Goal: Feedback & Contribution: Submit feedback/report problem

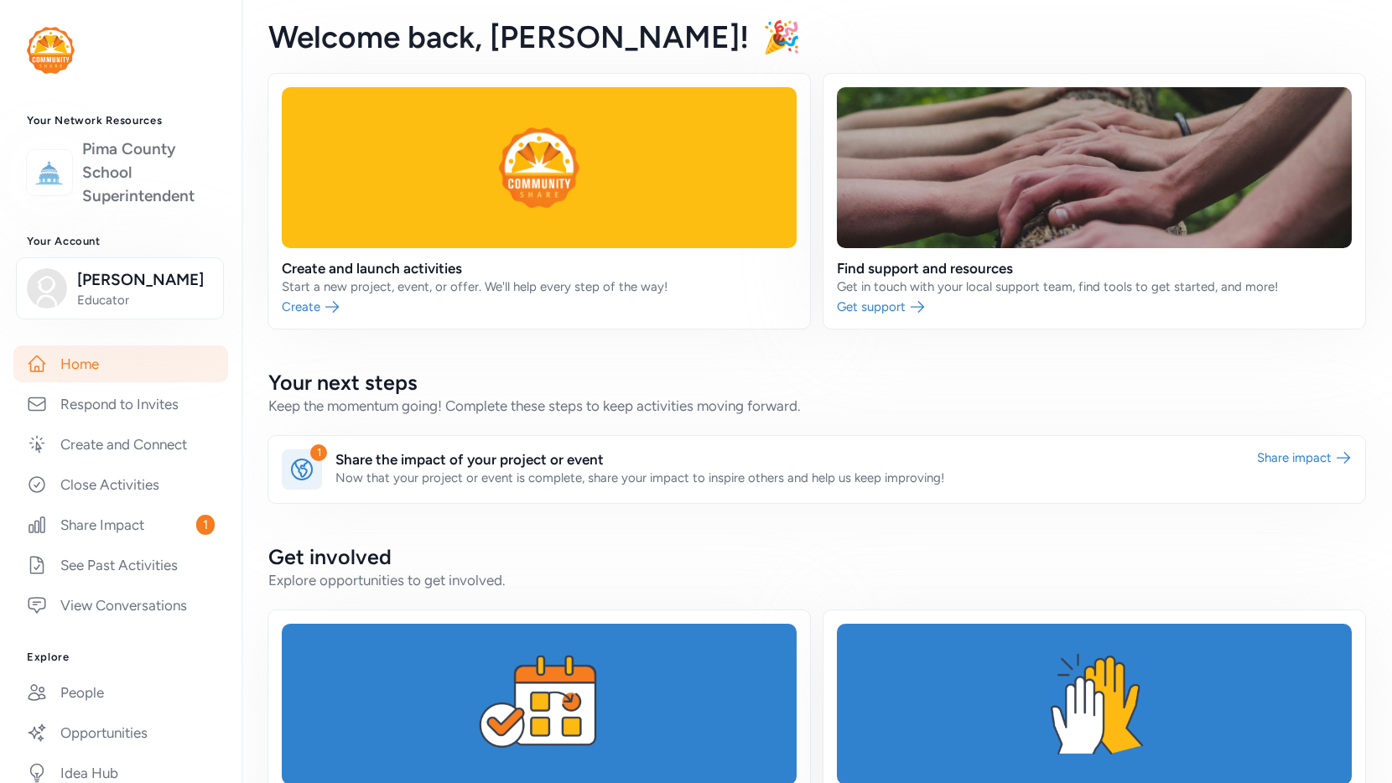
click at [58, 180] on img at bounding box center [49, 172] width 37 height 37
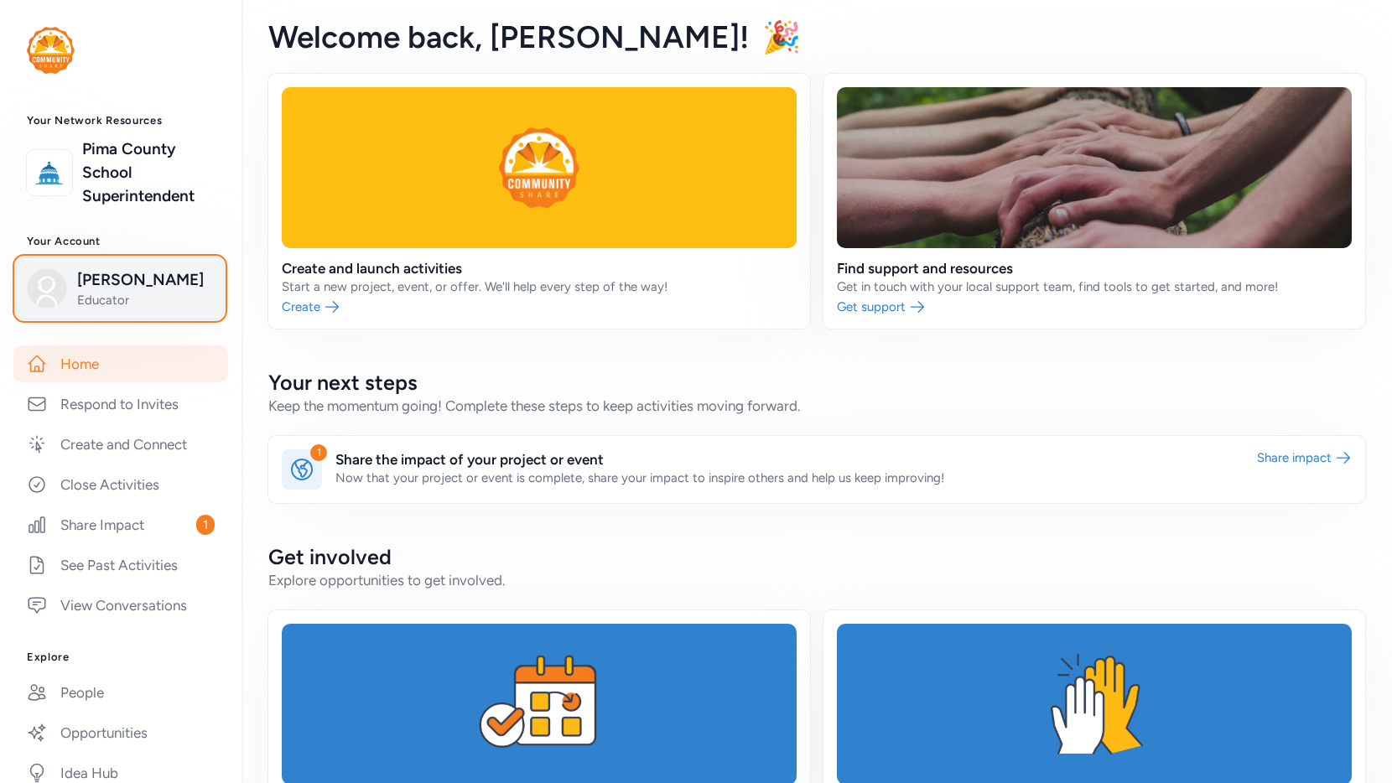
click at [84, 280] on span "Jilian Mackenzie" at bounding box center [145, 279] width 136 height 23
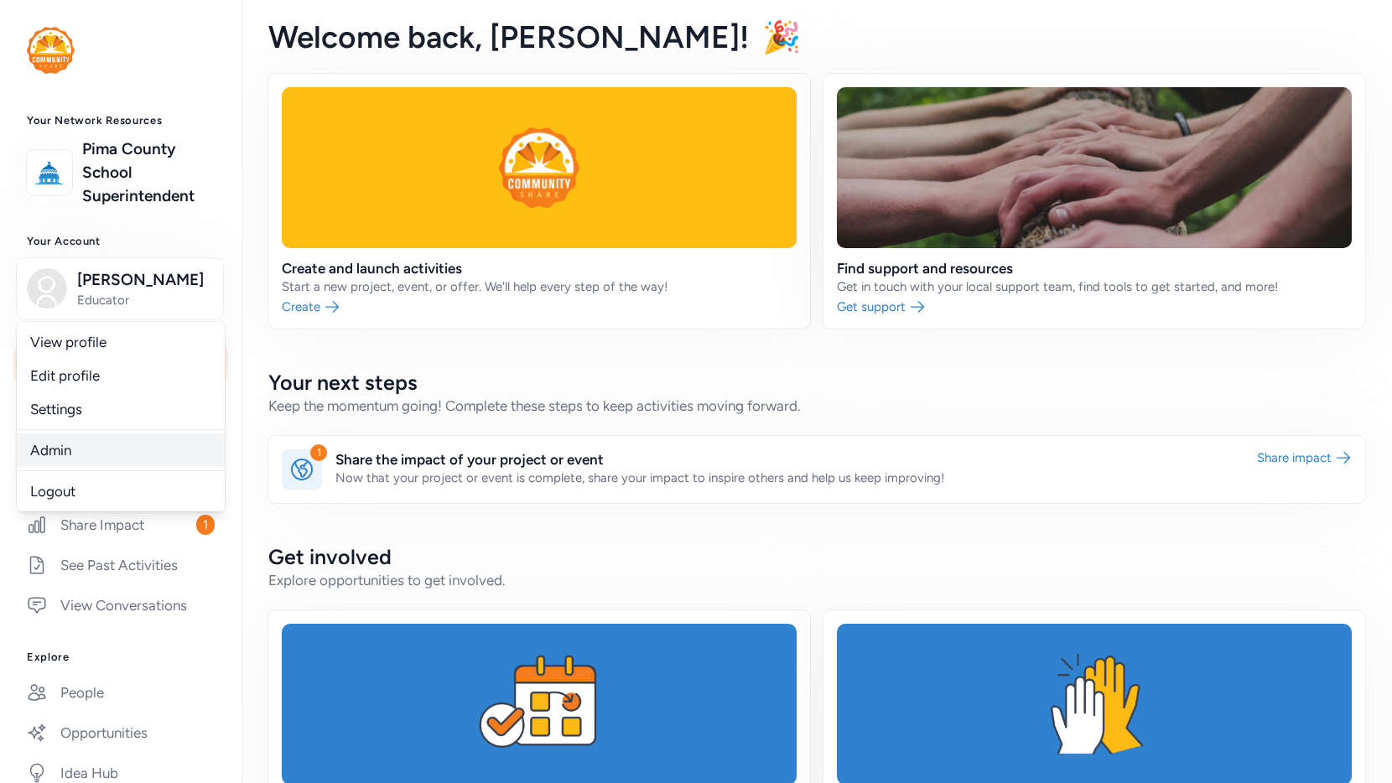
click at [93, 448] on link "Admin" at bounding box center [121, 451] width 208 height 34
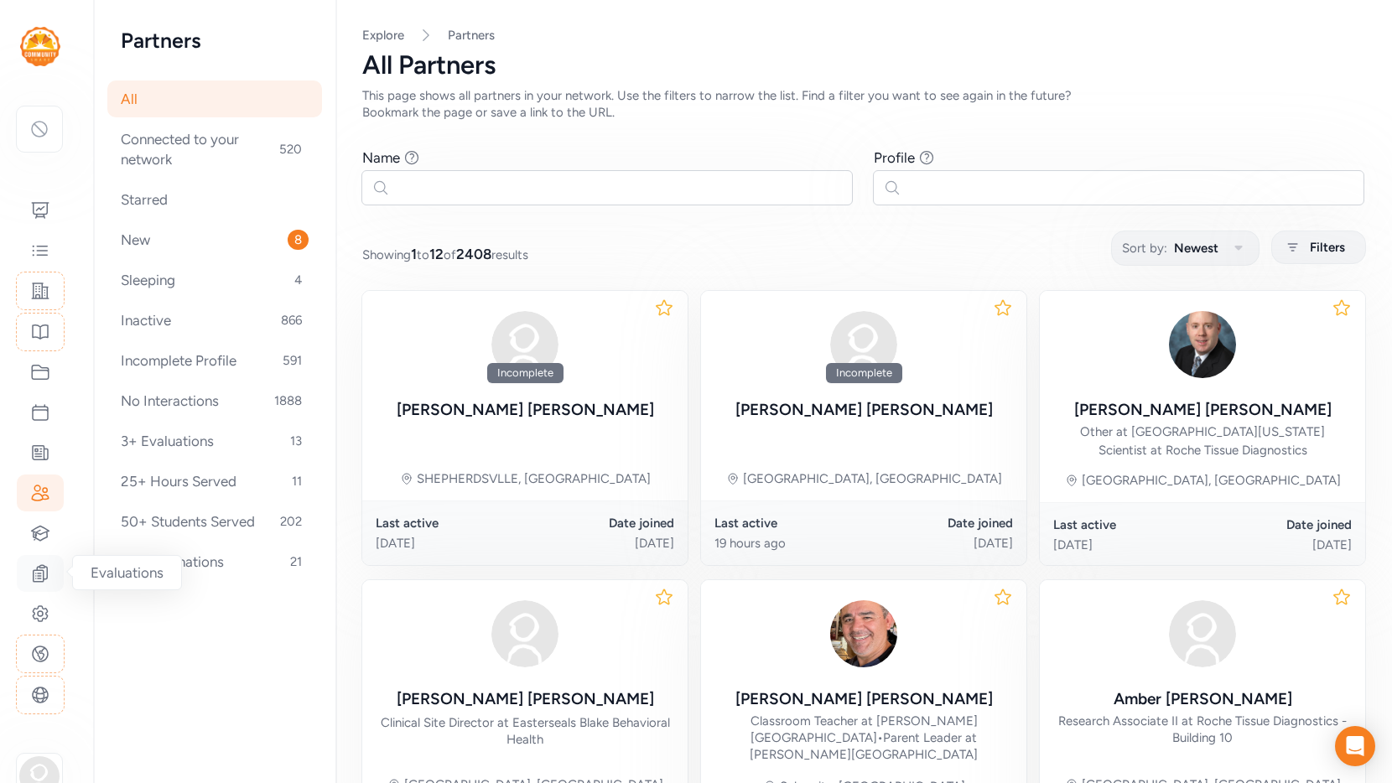
click at [37, 564] on icon at bounding box center [40, 574] width 20 height 20
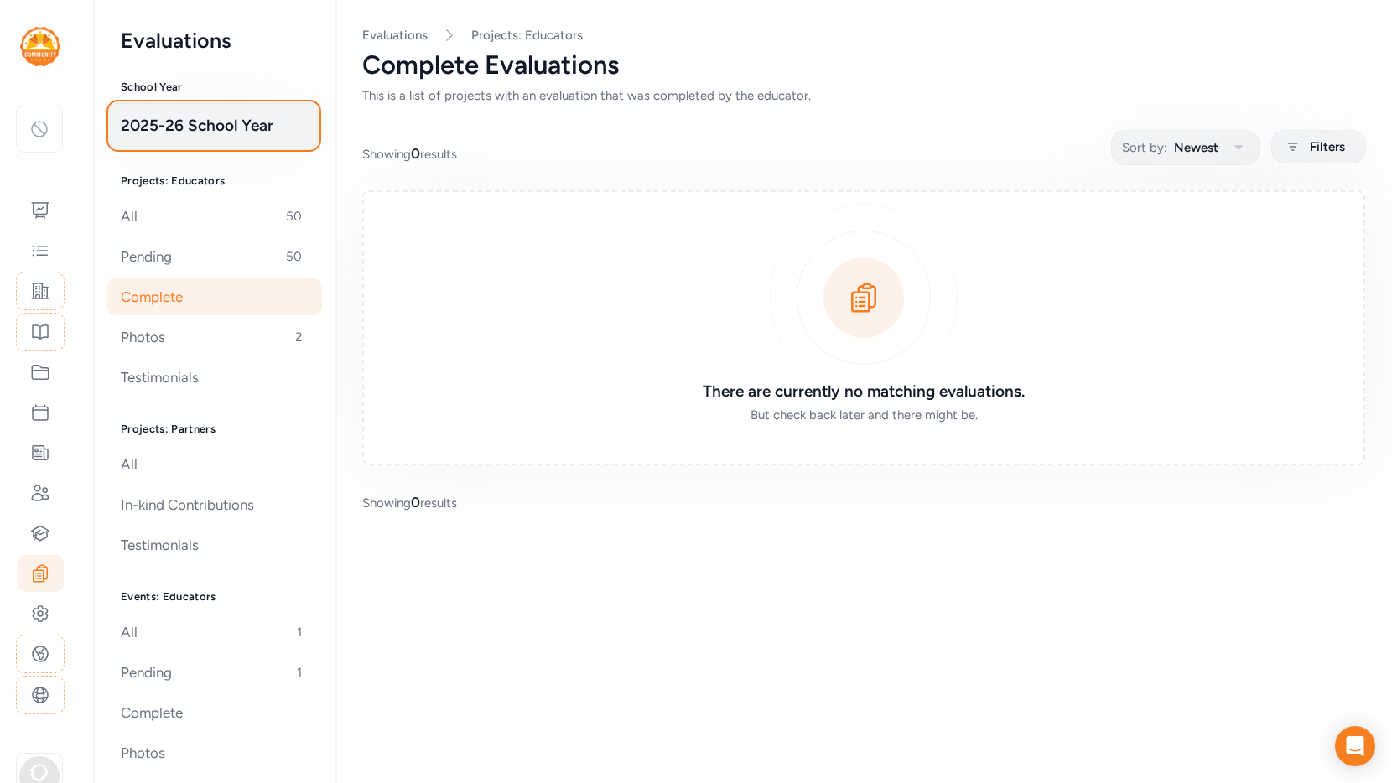
click at [213, 108] on button "2025-26 School Year" at bounding box center [214, 125] width 208 height 45
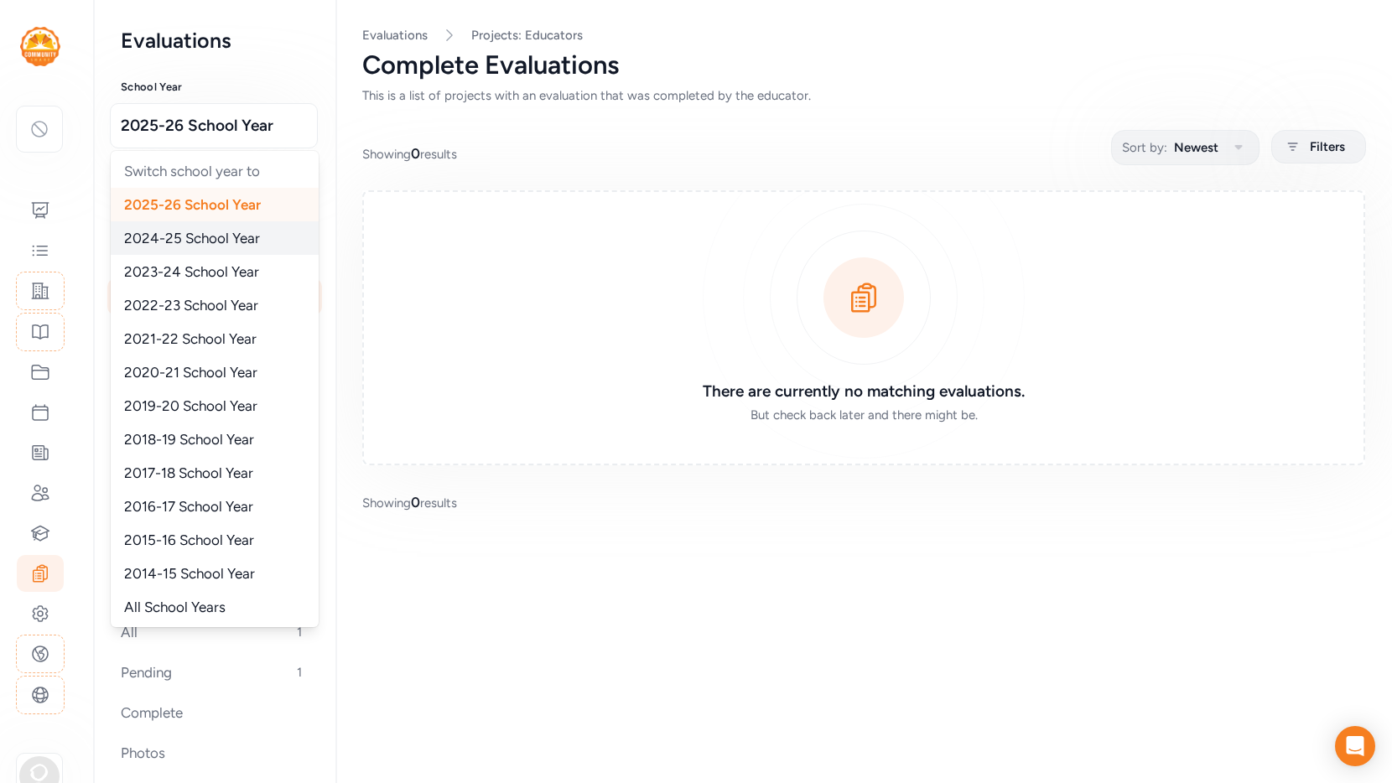
click at [200, 234] on span "2024-25 School Year" at bounding box center [192, 238] width 136 height 17
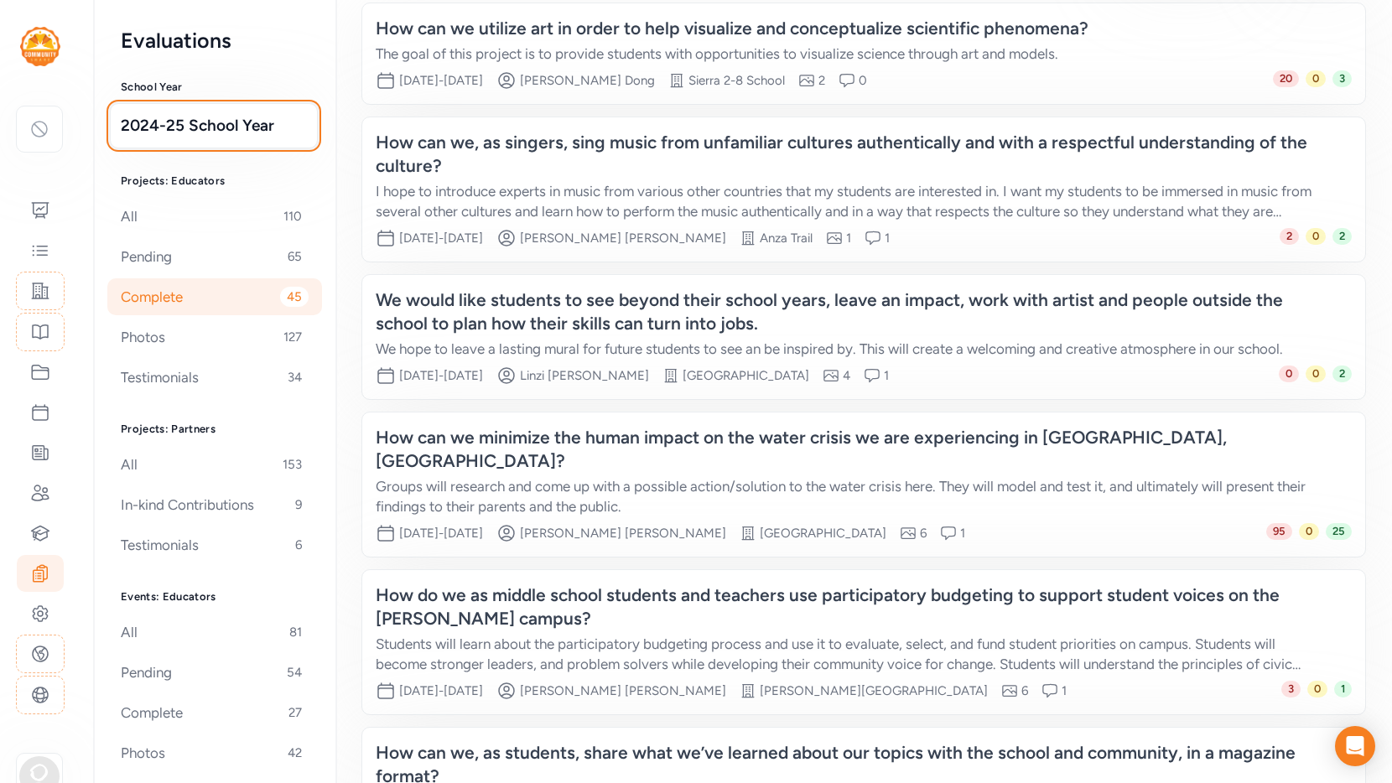
scroll to position [195, 0]
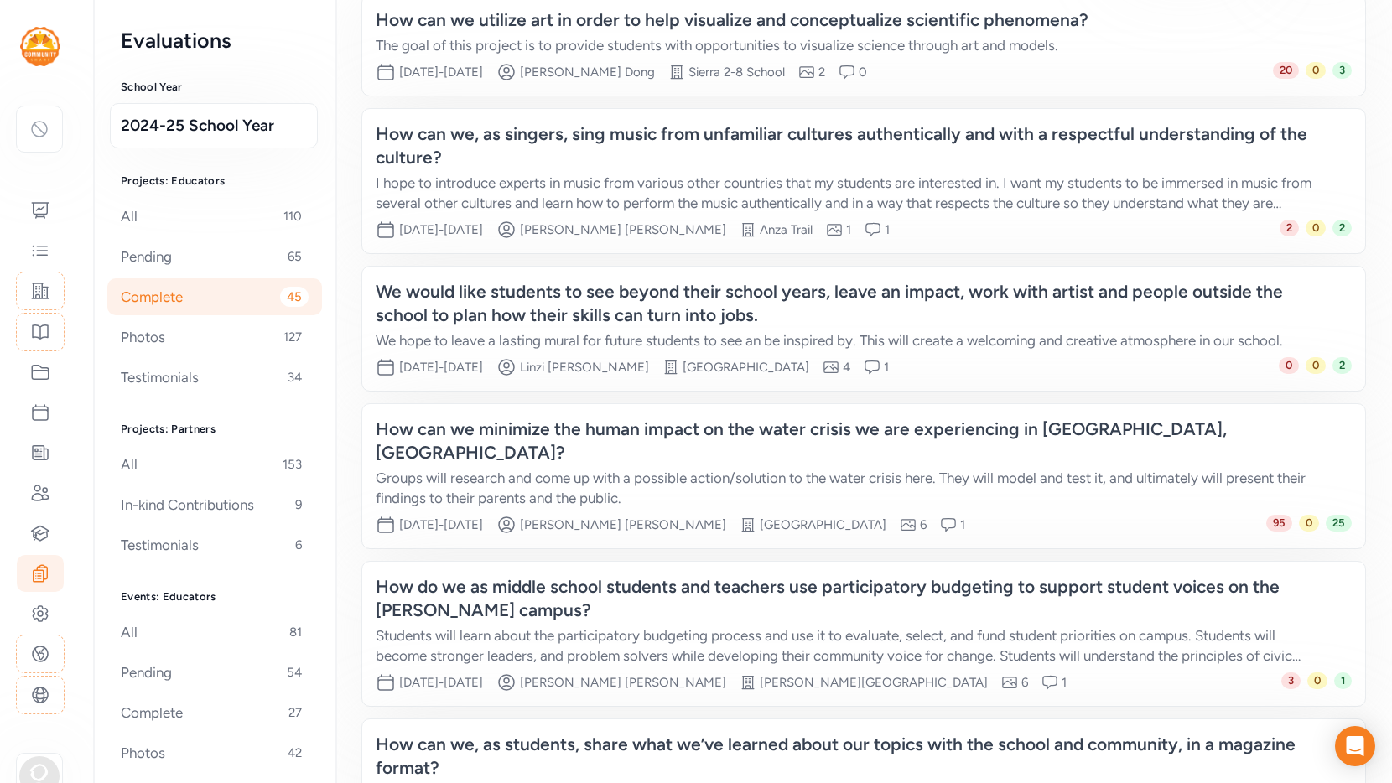
click at [1277, 626] on div "Students will learn about the participatory budgeting process and use it to eva…" at bounding box center [847, 646] width 943 height 40
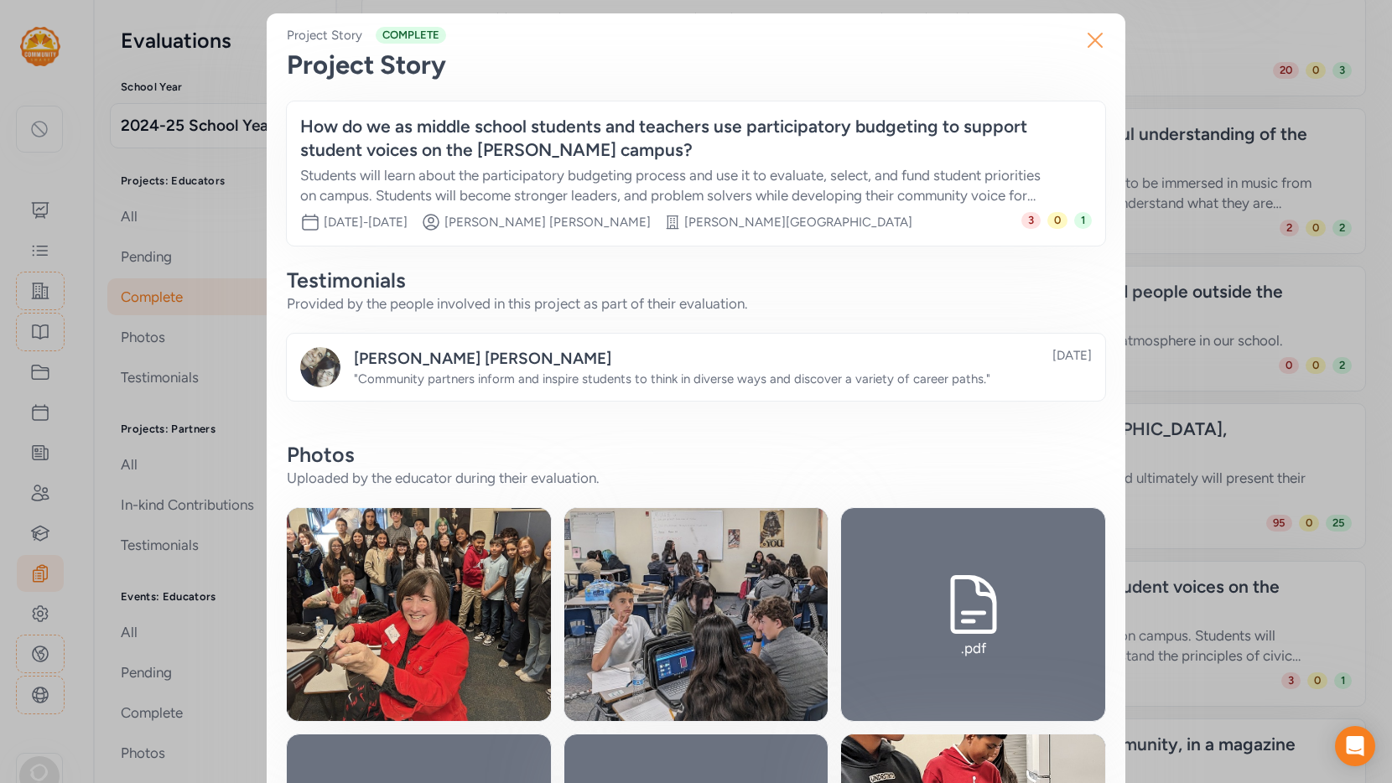
click at [1098, 41] on icon "button" at bounding box center [1095, 40] width 27 height 27
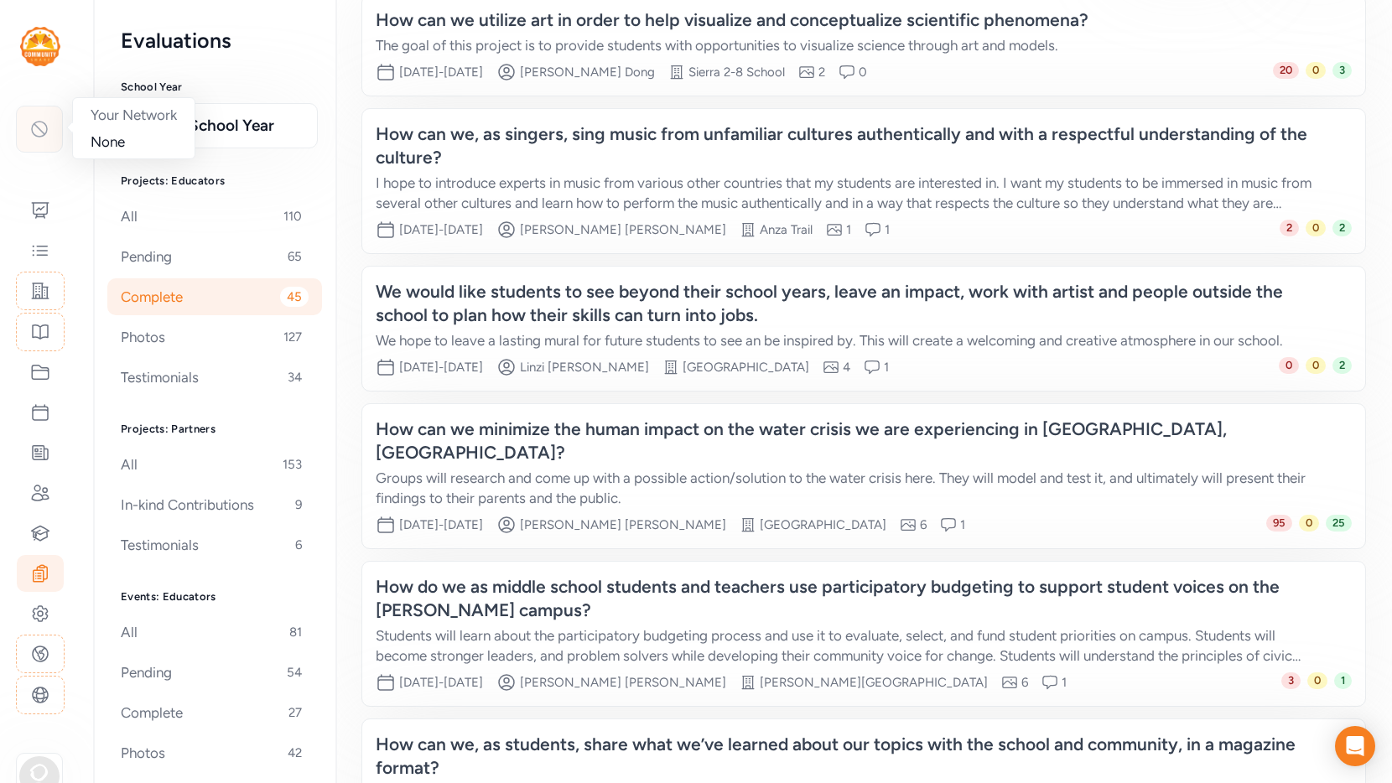
click at [46, 134] on icon at bounding box center [39, 129] width 20 height 20
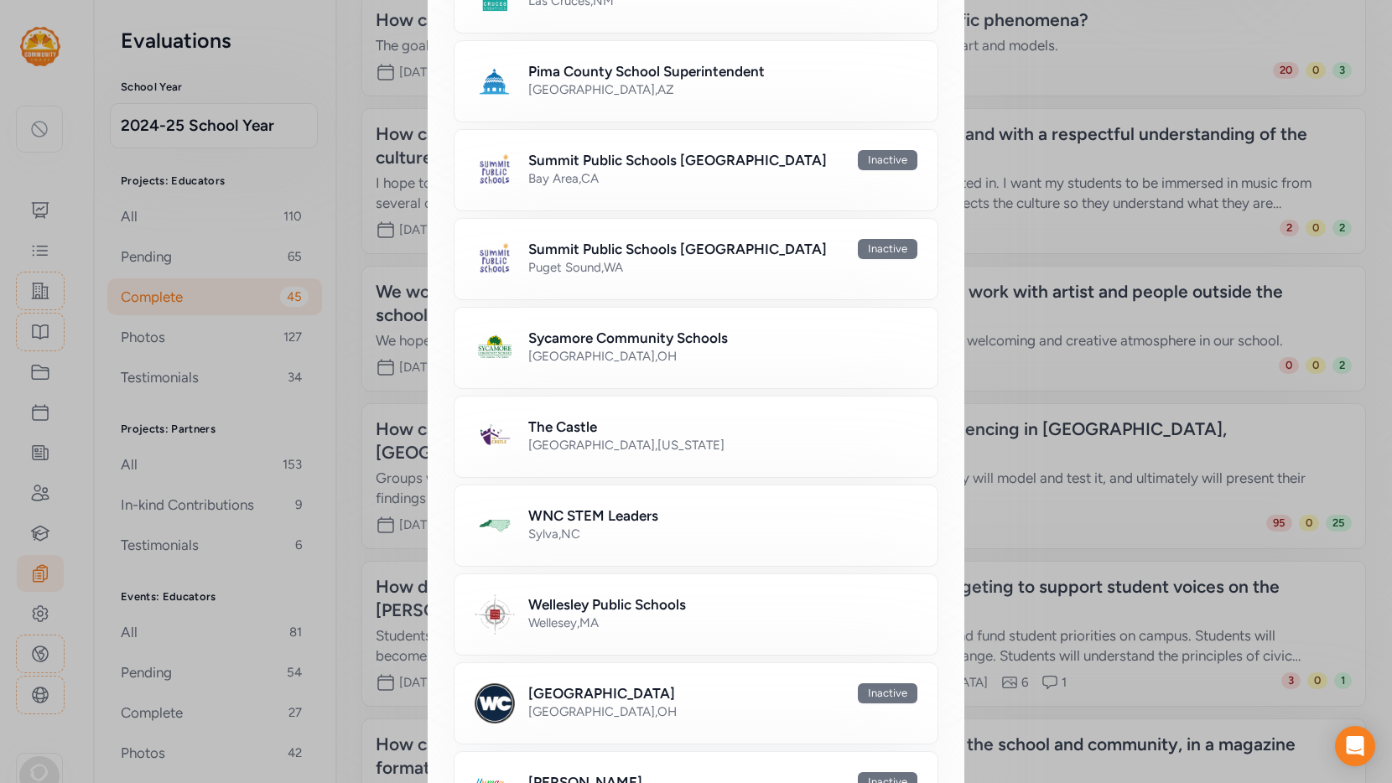
scroll to position [1181, 0]
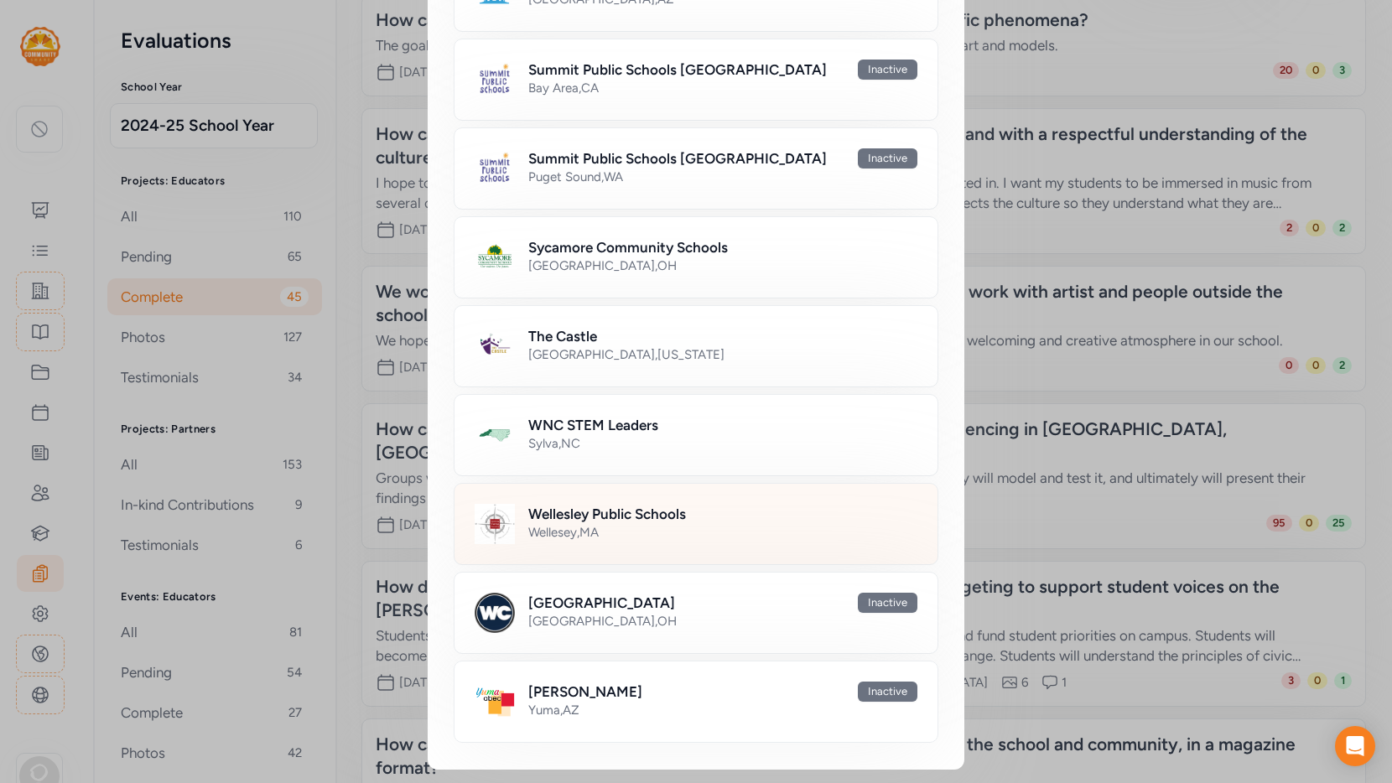
click at [564, 533] on div "Wellesey , [GEOGRAPHIC_DATA]" at bounding box center [722, 532] width 389 height 17
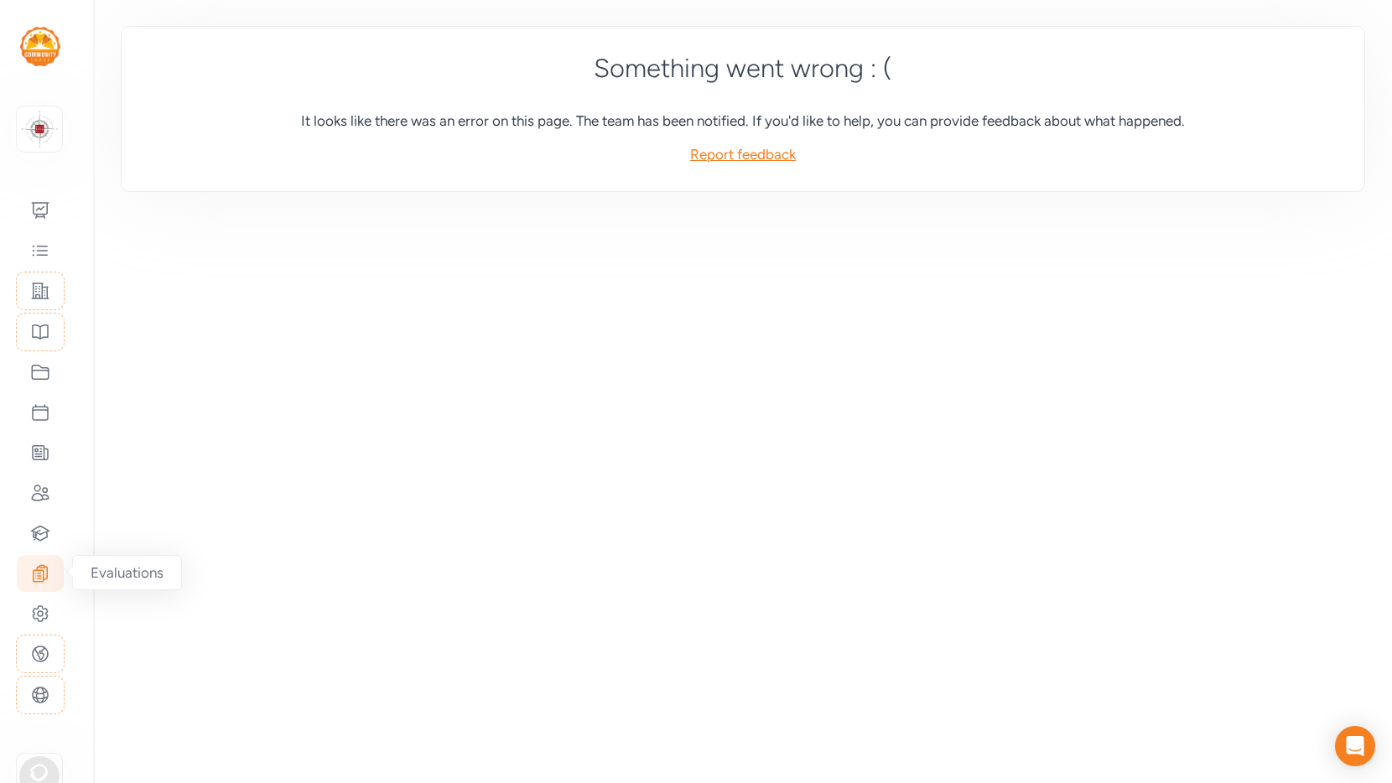
click at [51, 569] on div at bounding box center [40, 573] width 47 height 37
click at [32, 132] on img at bounding box center [39, 129] width 37 height 37
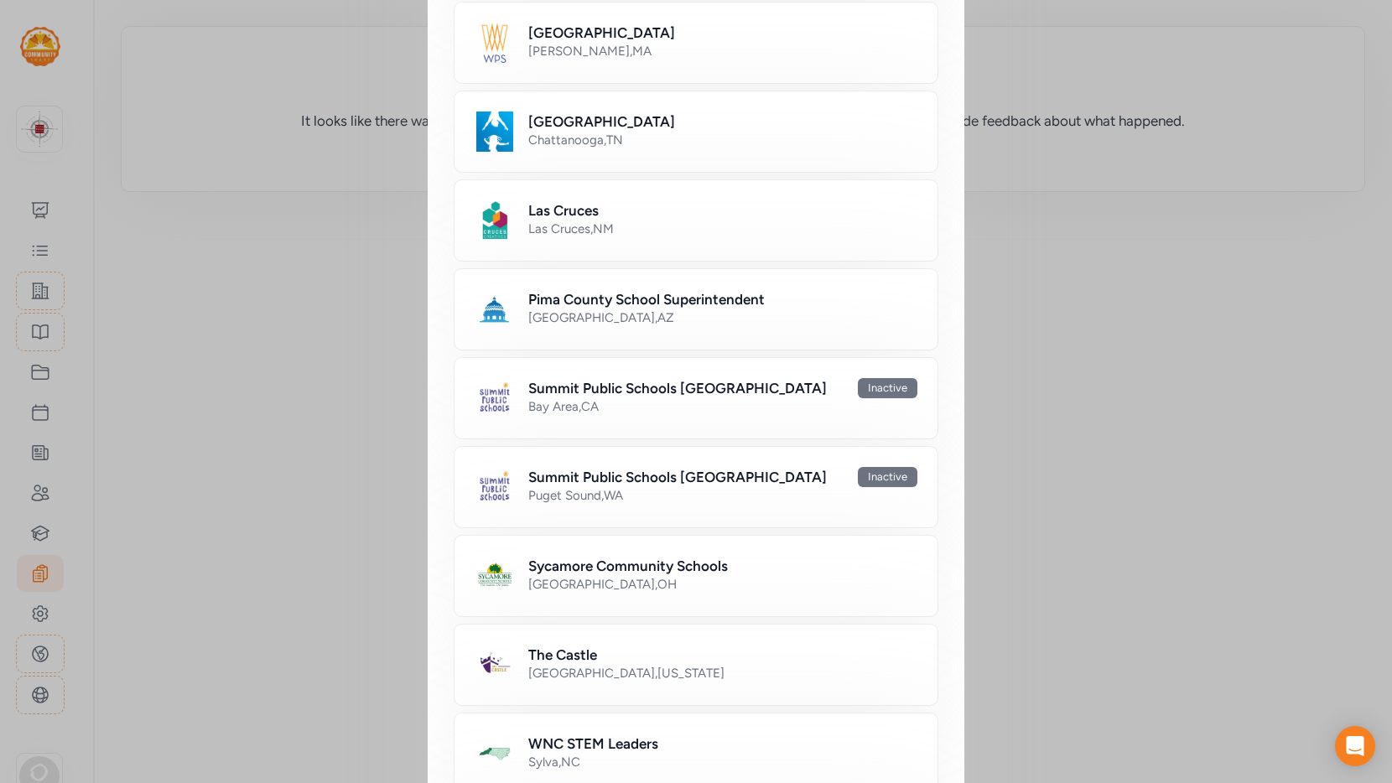
scroll to position [1183, 0]
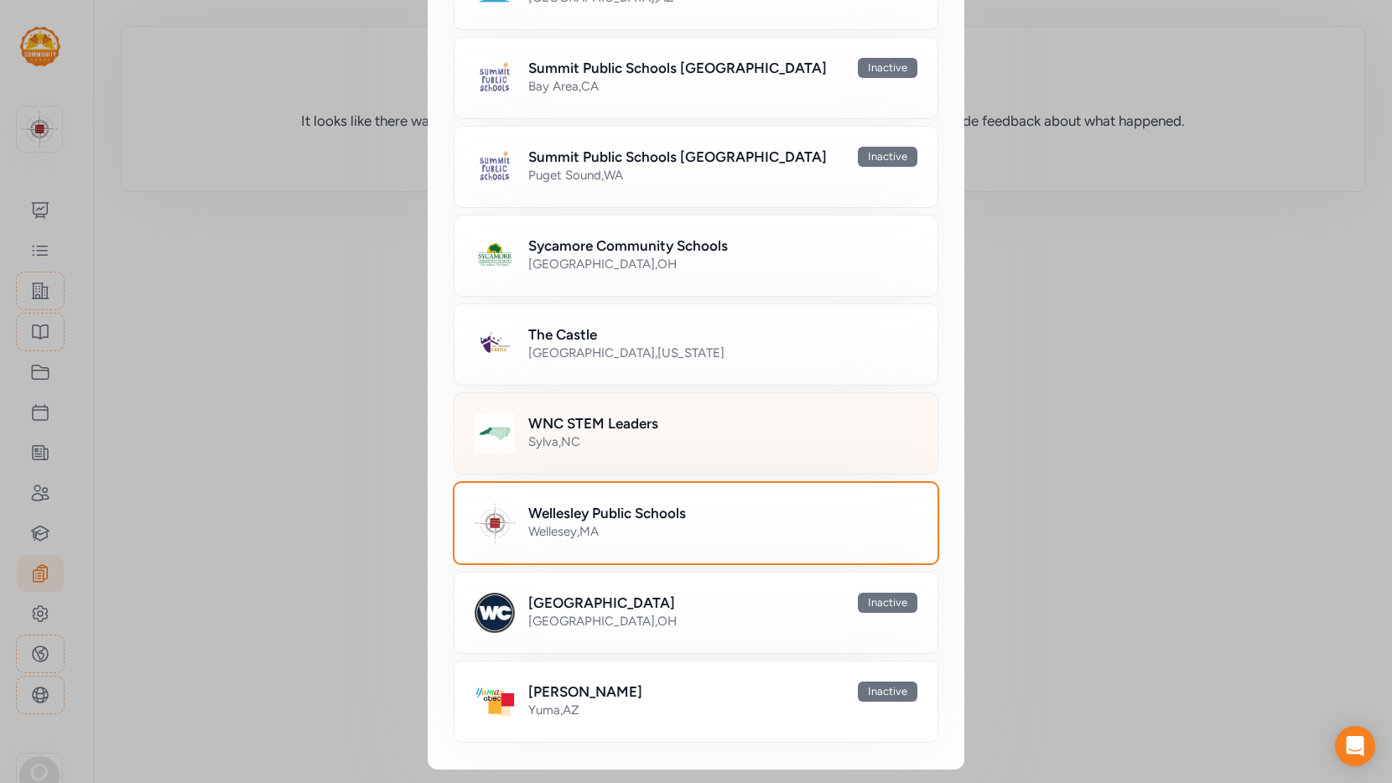
click at [601, 425] on h2 "WNC STEM Leaders" at bounding box center [593, 423] width 130 height 20
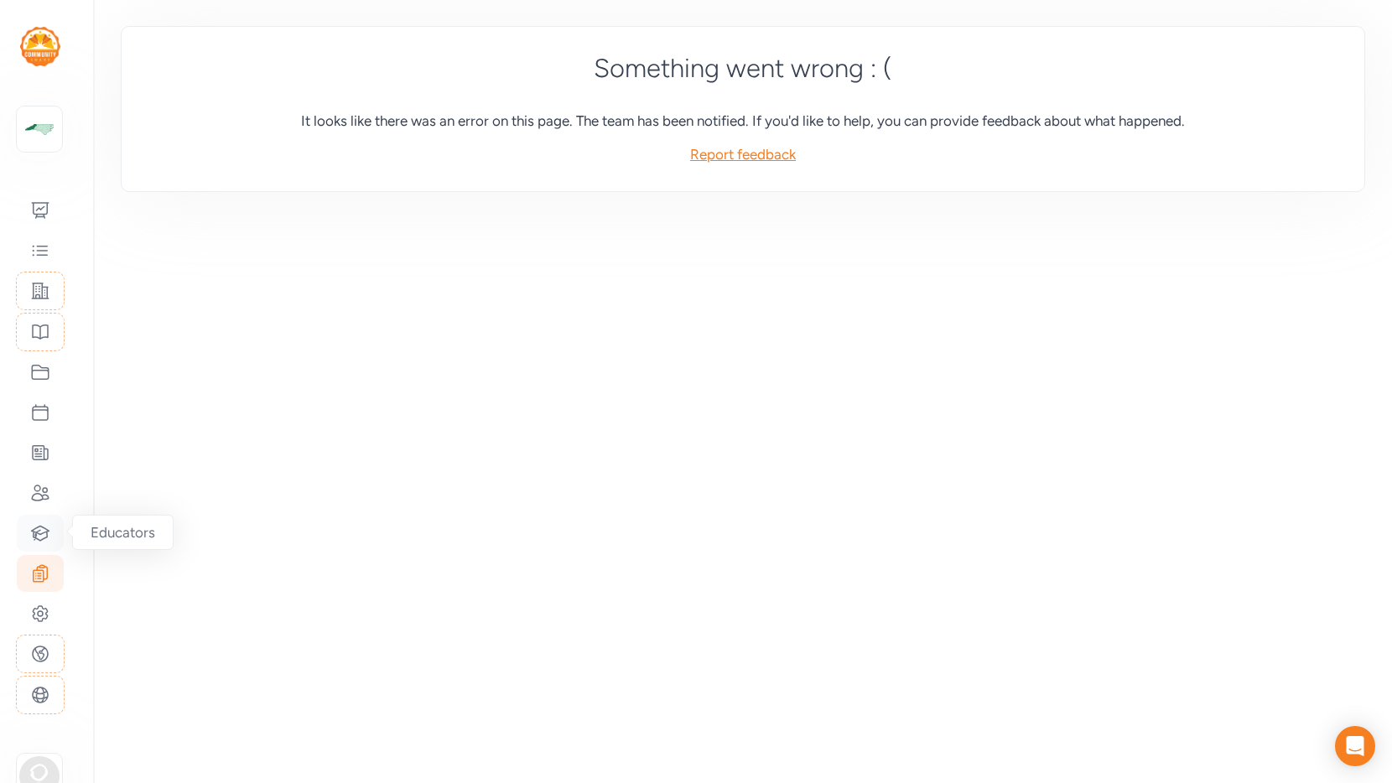
click at [41, 527] on icon at bounding box center [41, 533] width 18 height 14
click at [48, 137] on img at bounding box center [39, 129] width 37 height 37
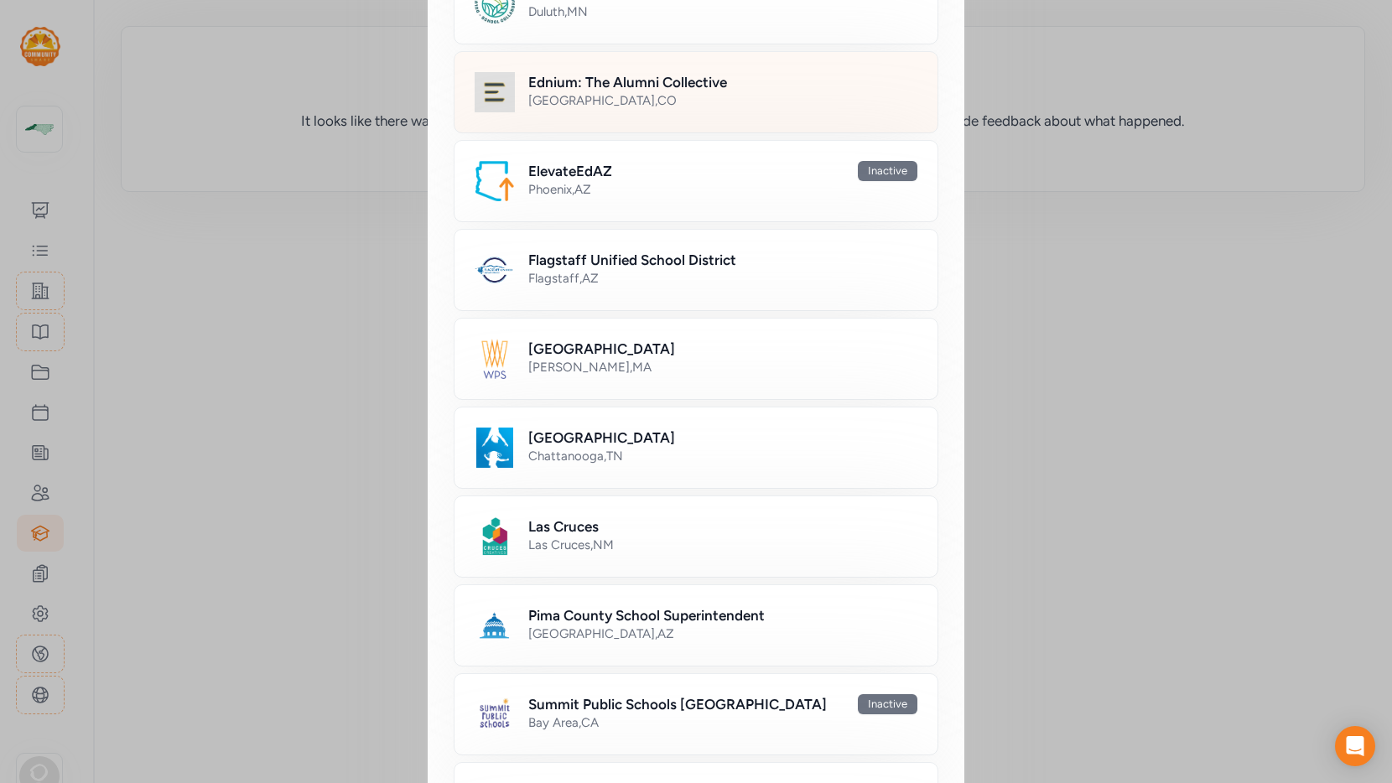
scroll to position [549, 0]
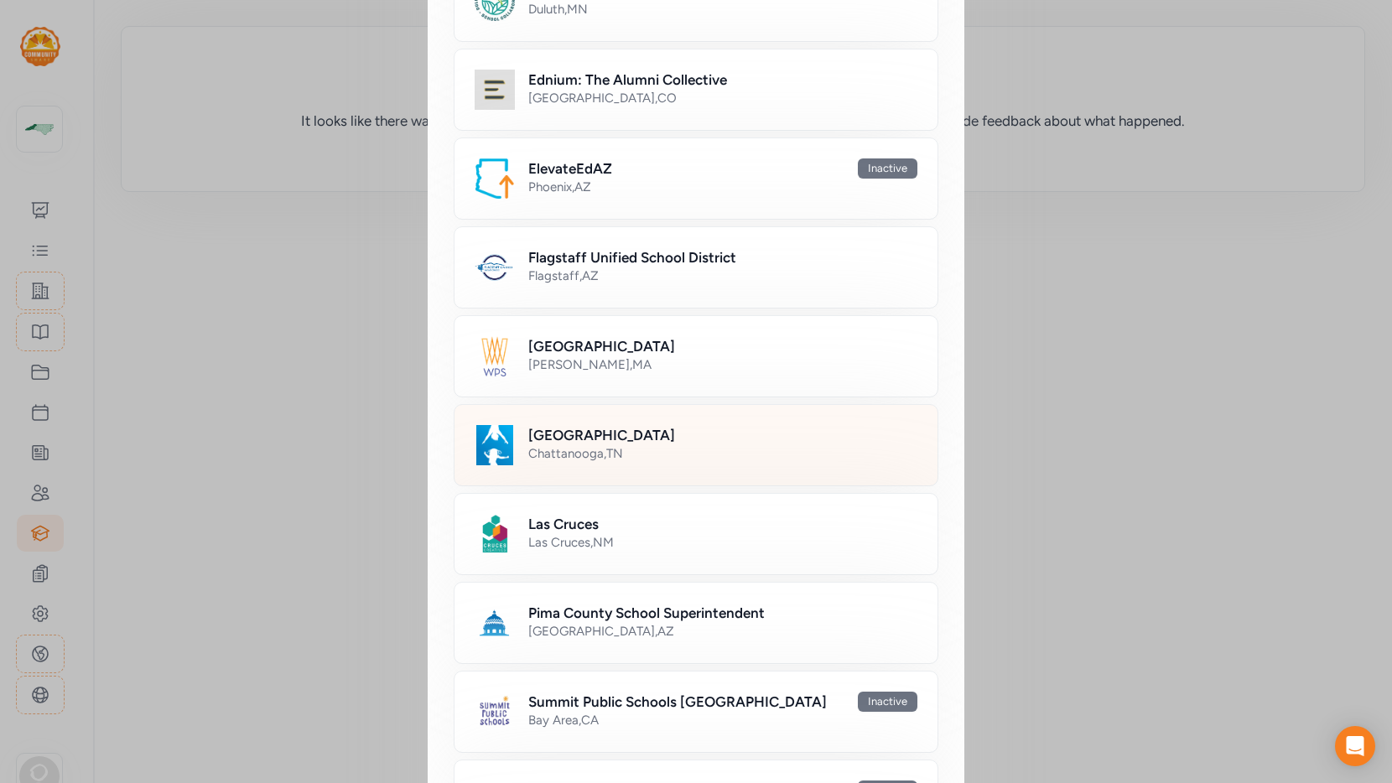
click at [585, 431] on h2 "[GEOGRAPHIC_DATA]" at bounding box center [601, 435] width 147 height 20
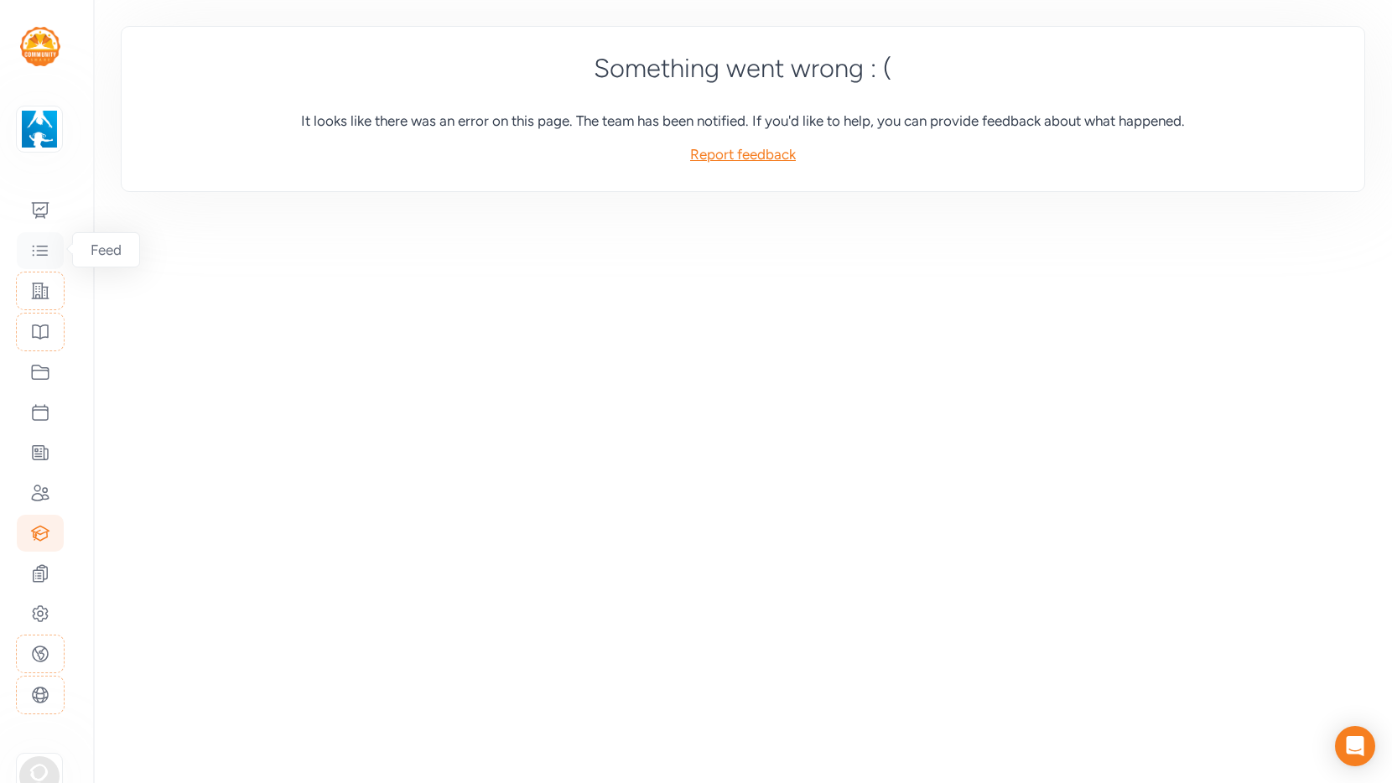
click at [35, 254] on icon at bounding box center [40, 251] width 20 height 20
click at [35, 211] on icon at bounding box center [40, 210] width 20 height 20
click at [37, 251] on icon at bounding box center [40, 251] width 20 height 20
click at [44, 334] on icon at bounding box center [40, 332] width 20 height 20
click at [46, 375] on icon at bounding box center [40, 372] width 20 height 20
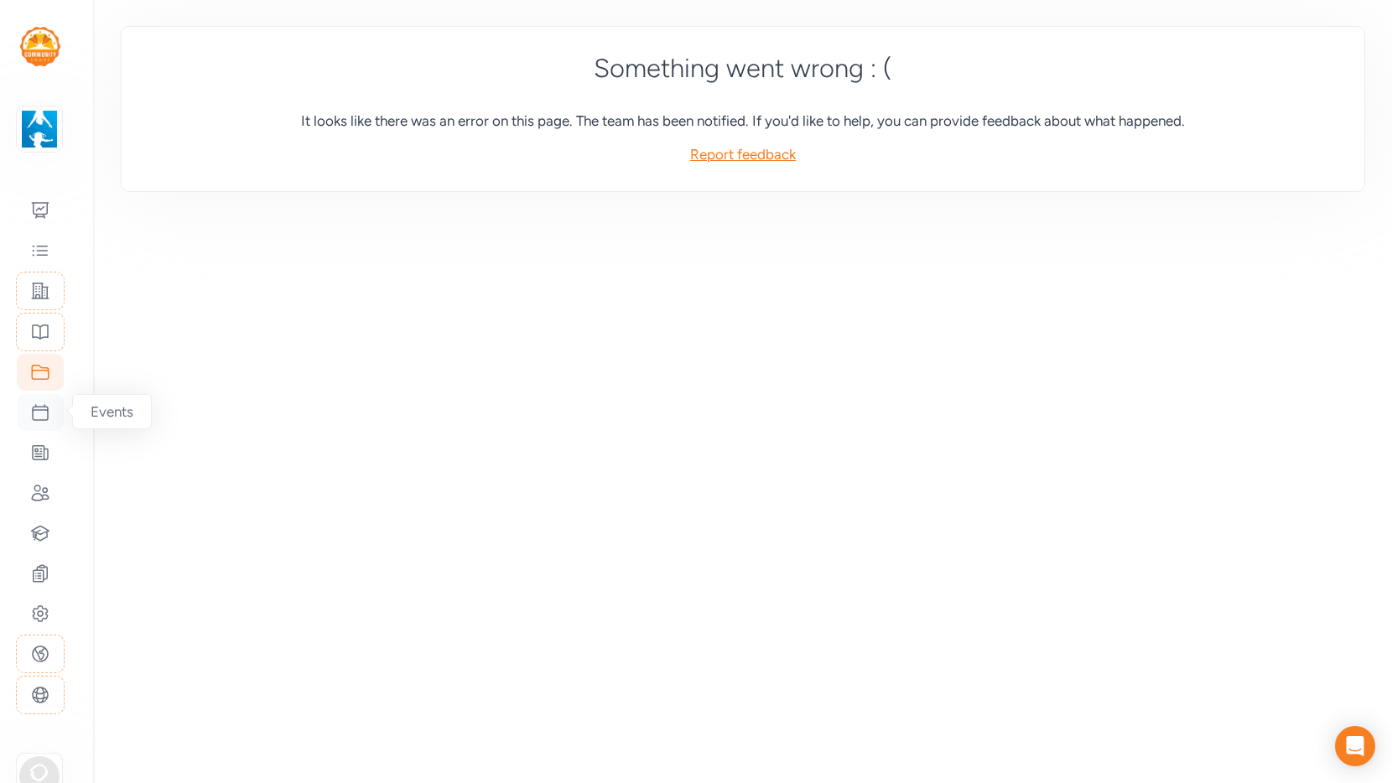
click at [42, 423] on div at bounding box center [40, 412] width 47 height 37
click at [41, 453] on icon at bounding box center [40, 453] width 20 height 20
click at [39, 116] on img at bounding box center [39, 129] width 37 height 37
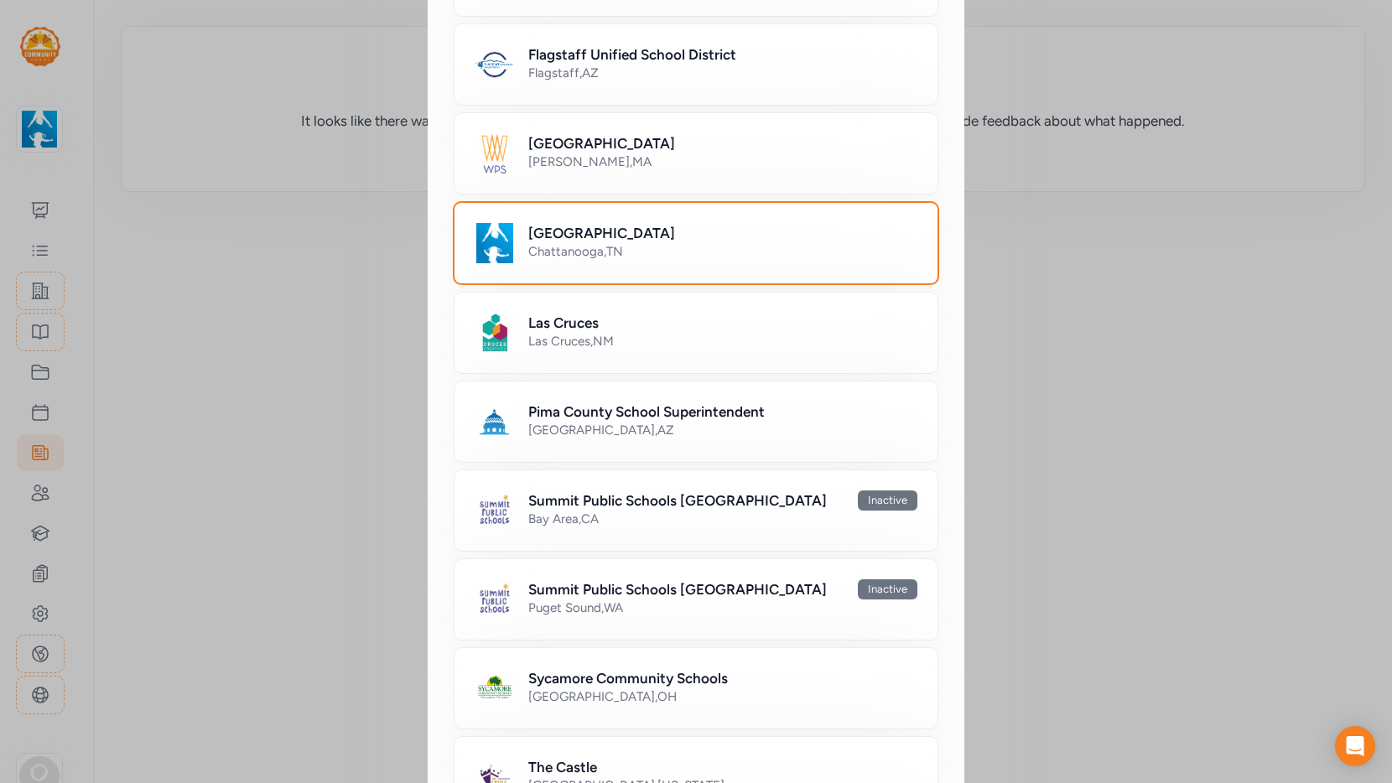
scroll to position [991, 0]
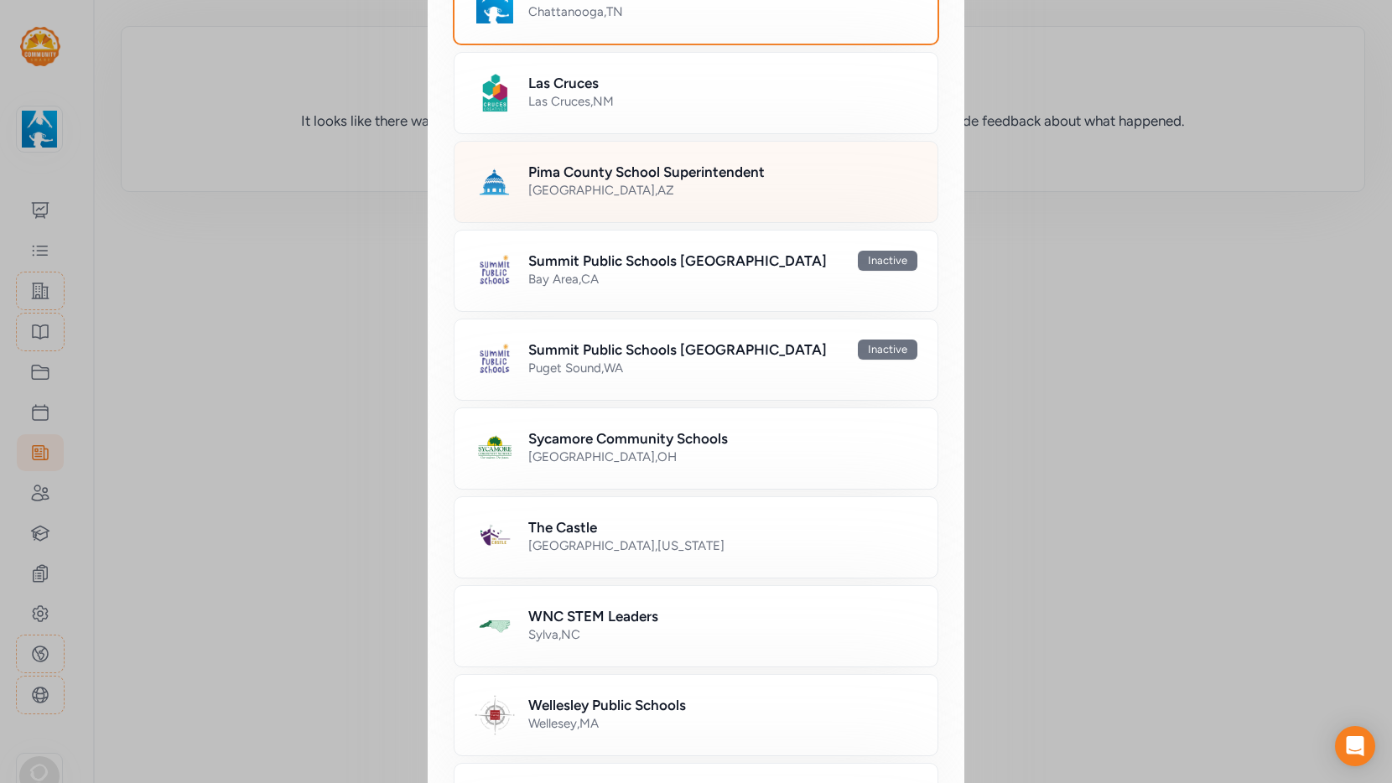
click at [625, 203] on div "Pima County School Superintendent [GEOGRAPHIC_DATA] , [GEOGRAPHIC_DATA]" at bounding box center [696, 182] width 485 height 82
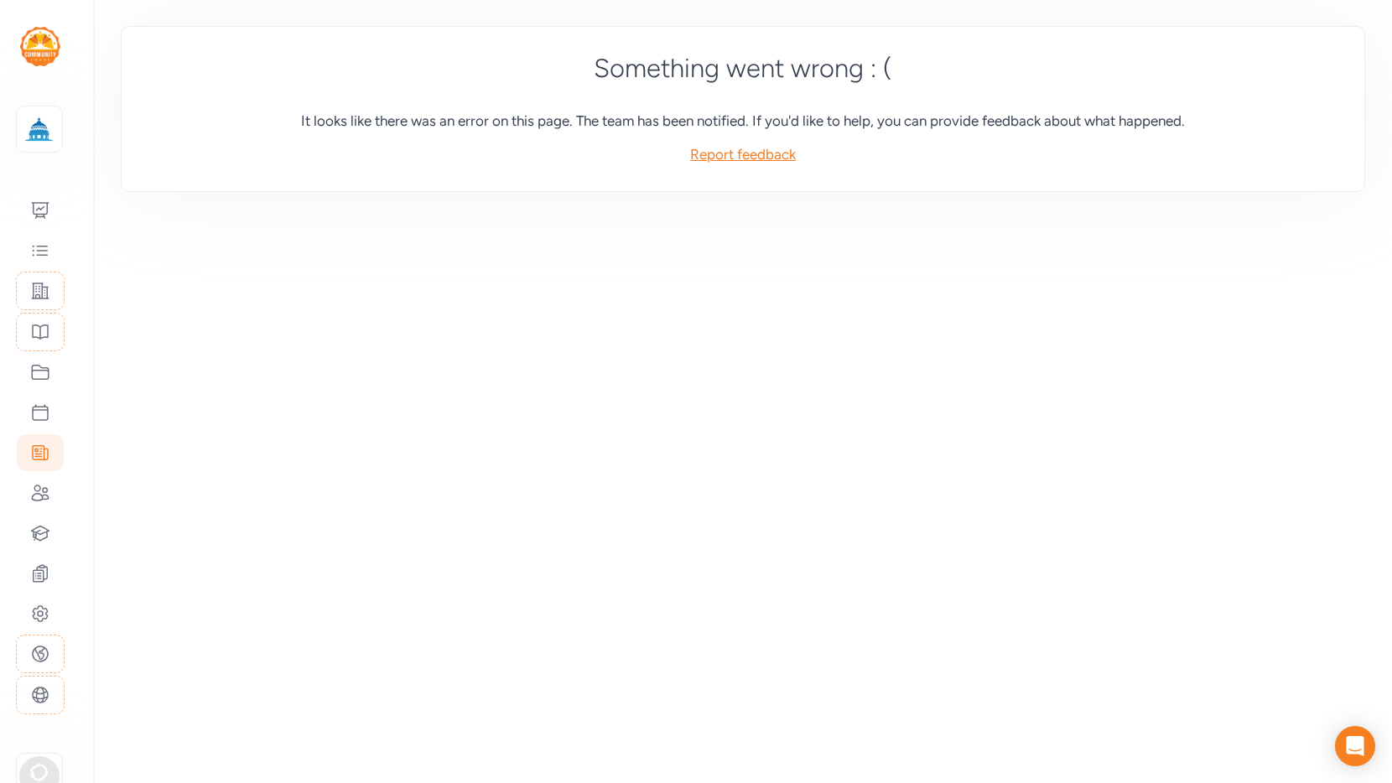
click at [746, 153] on h3 "Report feedback" at bounding box center [742, 154] width 1189 height 20
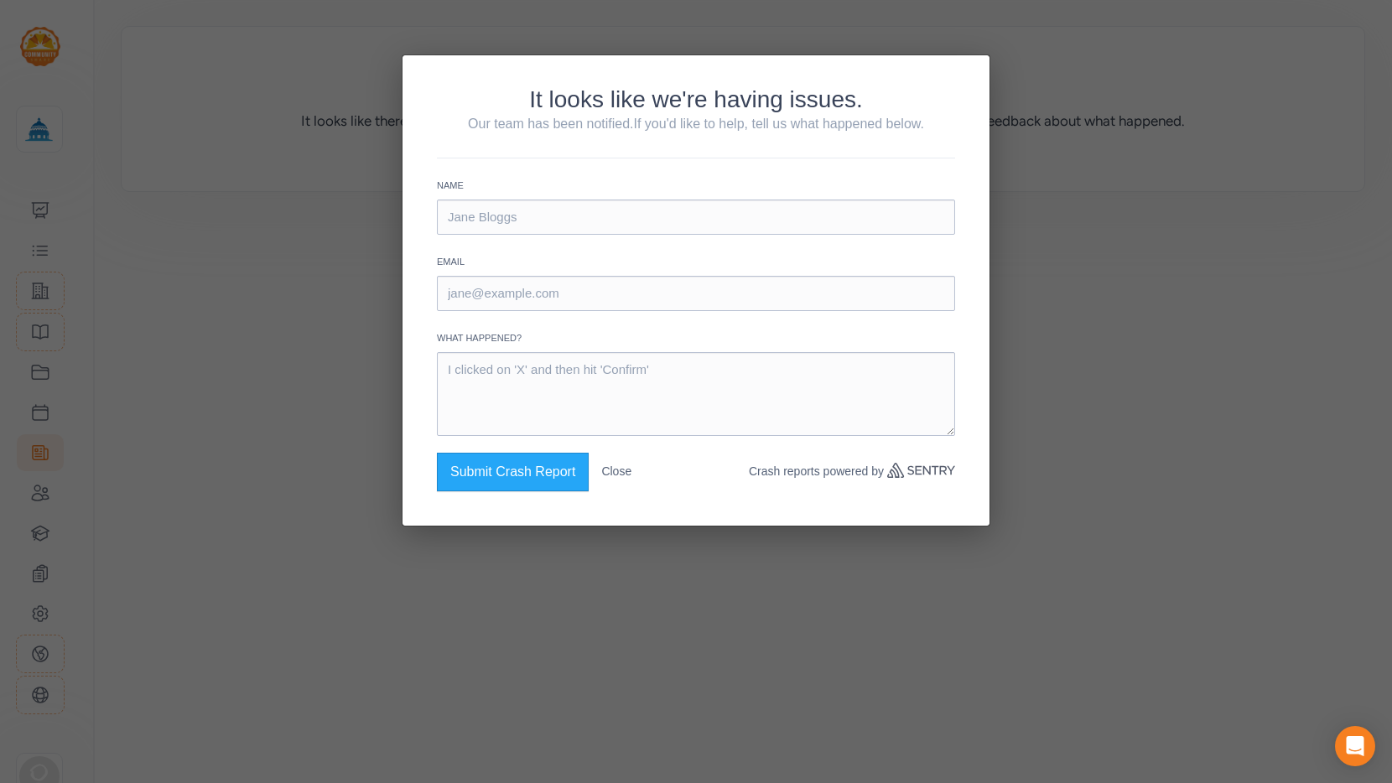
click at [619, 473] on button "Close" at bounding box center [616, 471] width 30 height 37
